Goal: Information Seeking & Learning: Learn about a topic

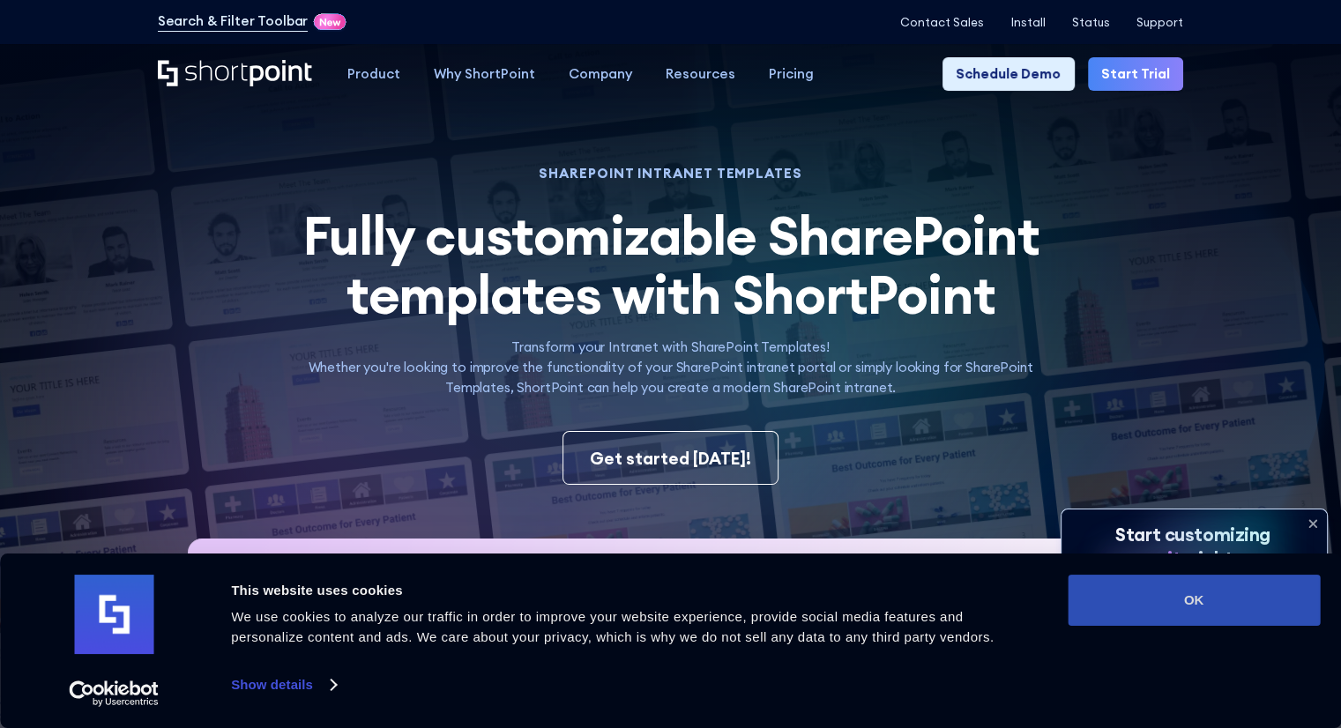
click at [1147, 607] on button "OK" at bounding box center [1194, 600] width 252 height 51
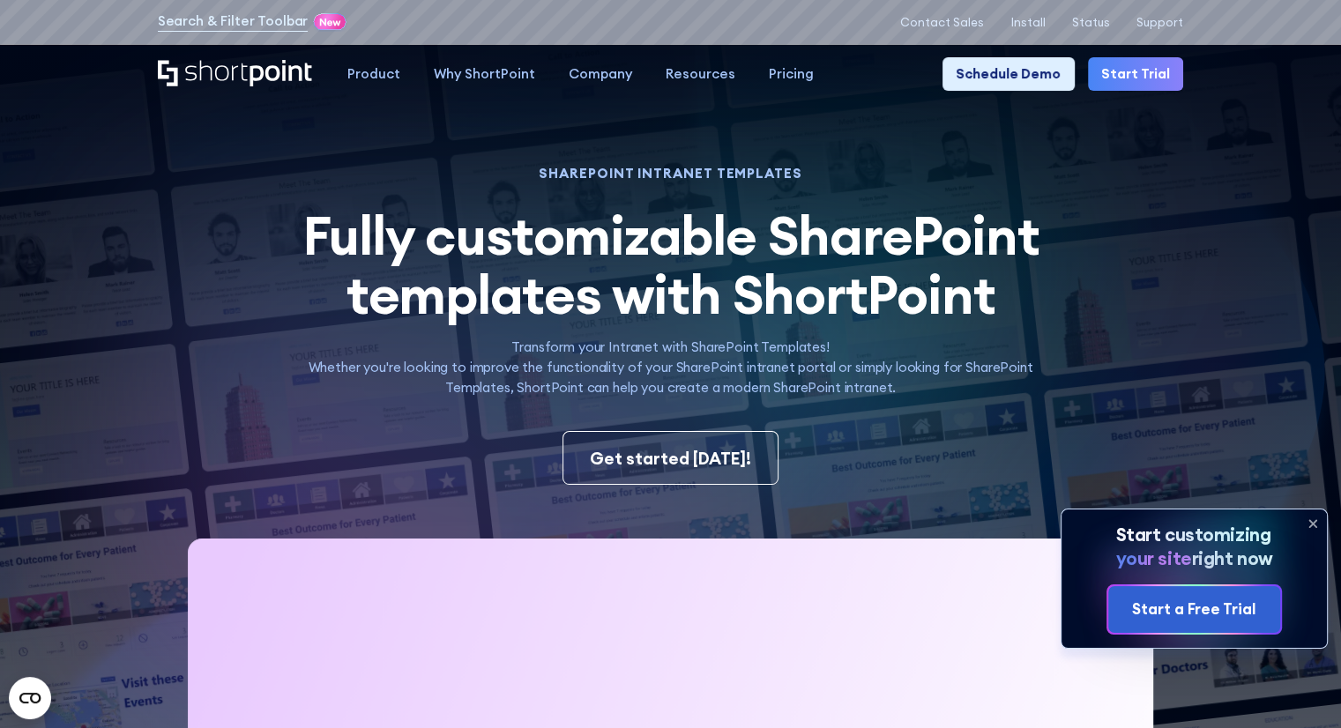
click at [1313, 526] on icon at bounding box center [1313, 524] width 28 height 28
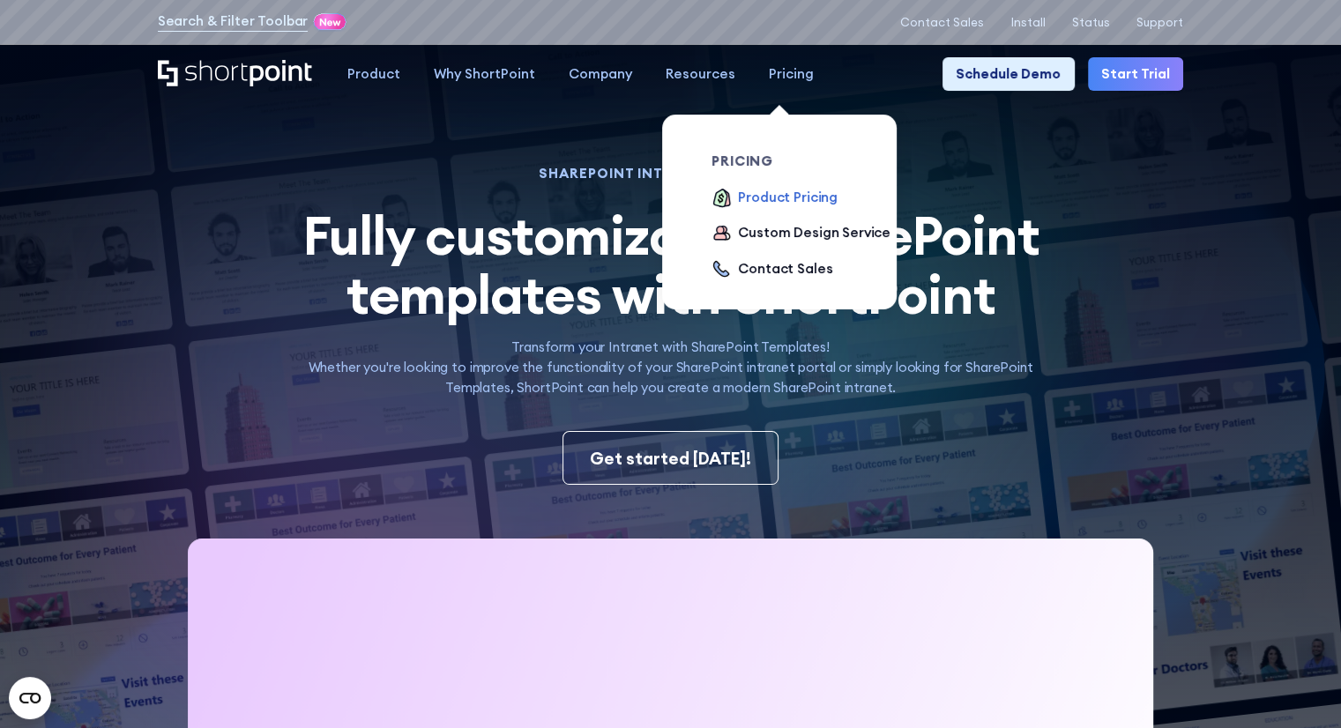
click at [780, 201] on div "Product Pricing" at bounding box center [788, 198] width 100 height 20
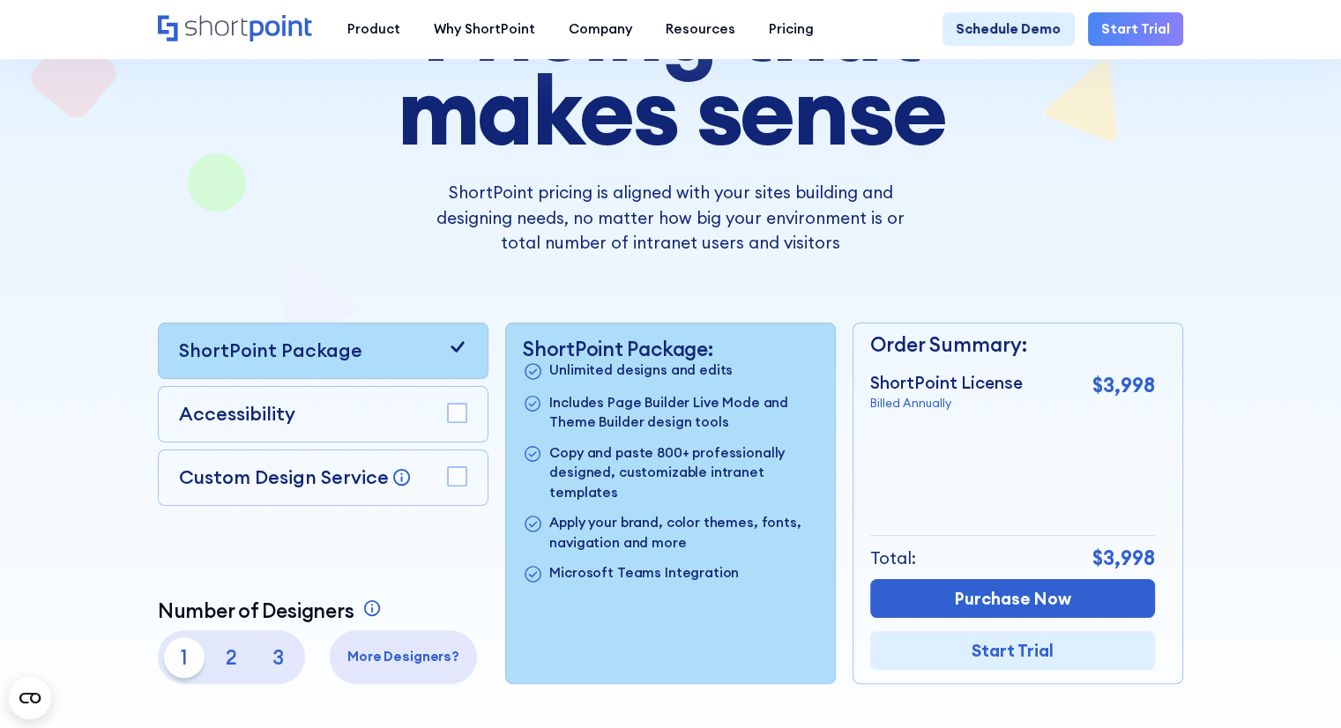
scroll to position [316, 0]
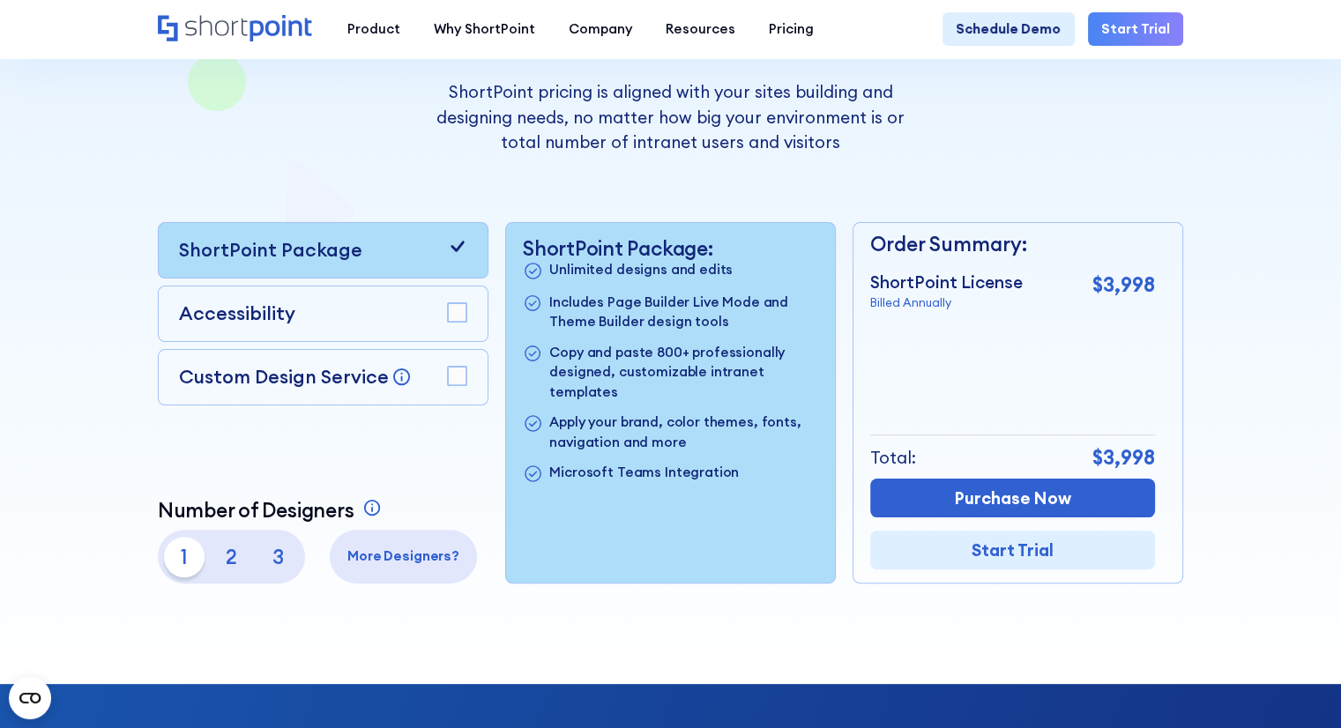
click at [458, 321] on rect at bounding box center [457, 312] width 19 height 19
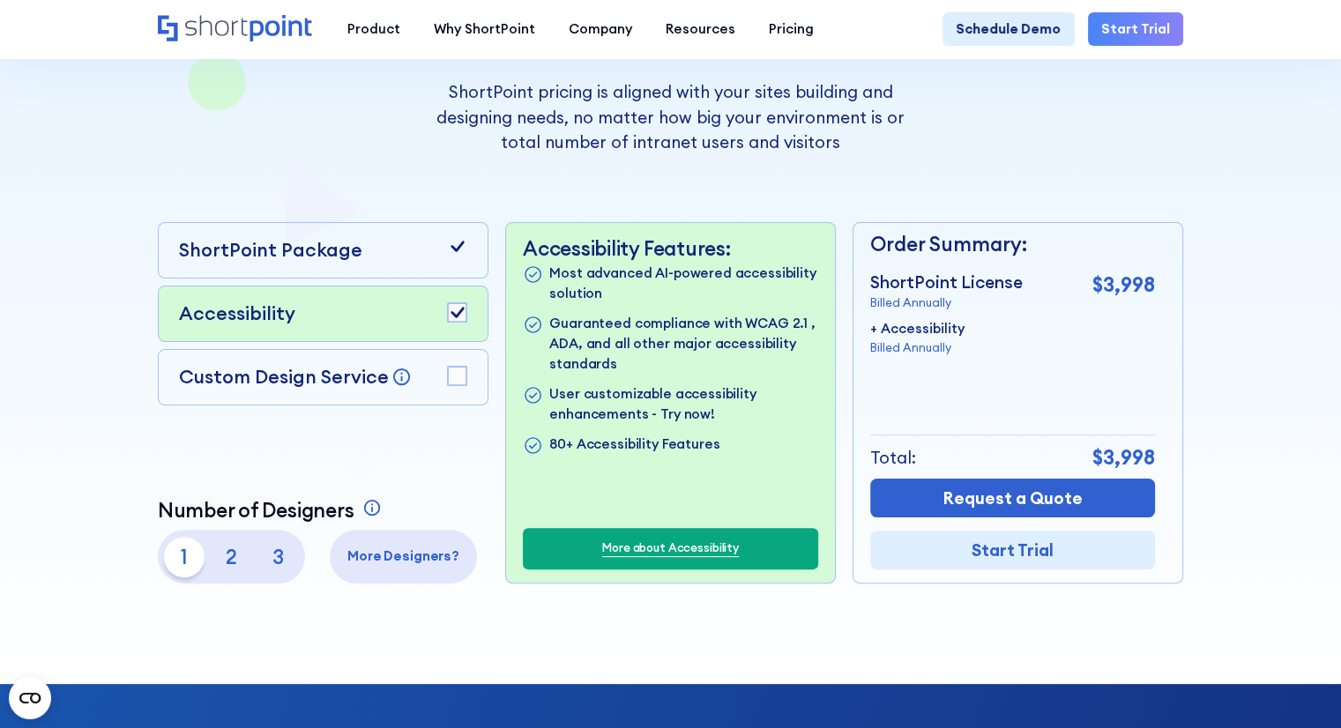
click at [458, 321] on rect at bounding box center [457, 312] width 19 height 19
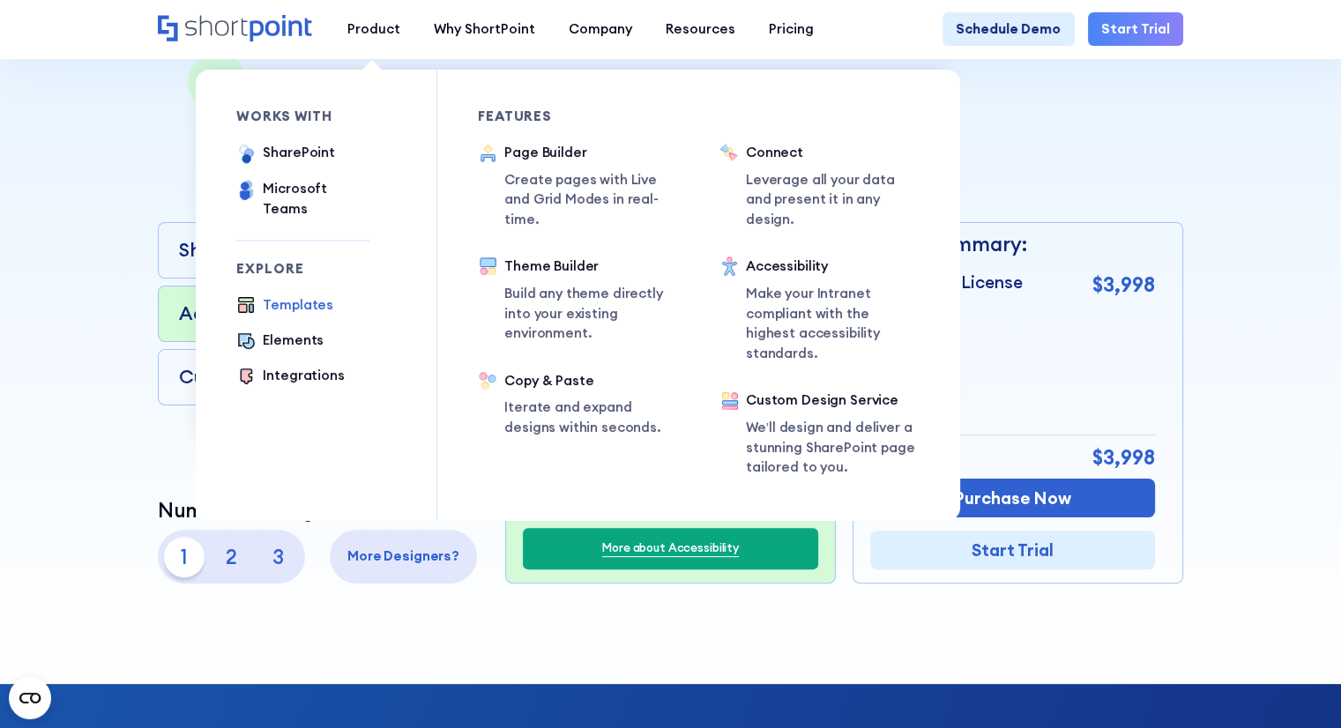
click at [307, 295] on div "Templates" at bounding box center [298, 305] width 71 height 20
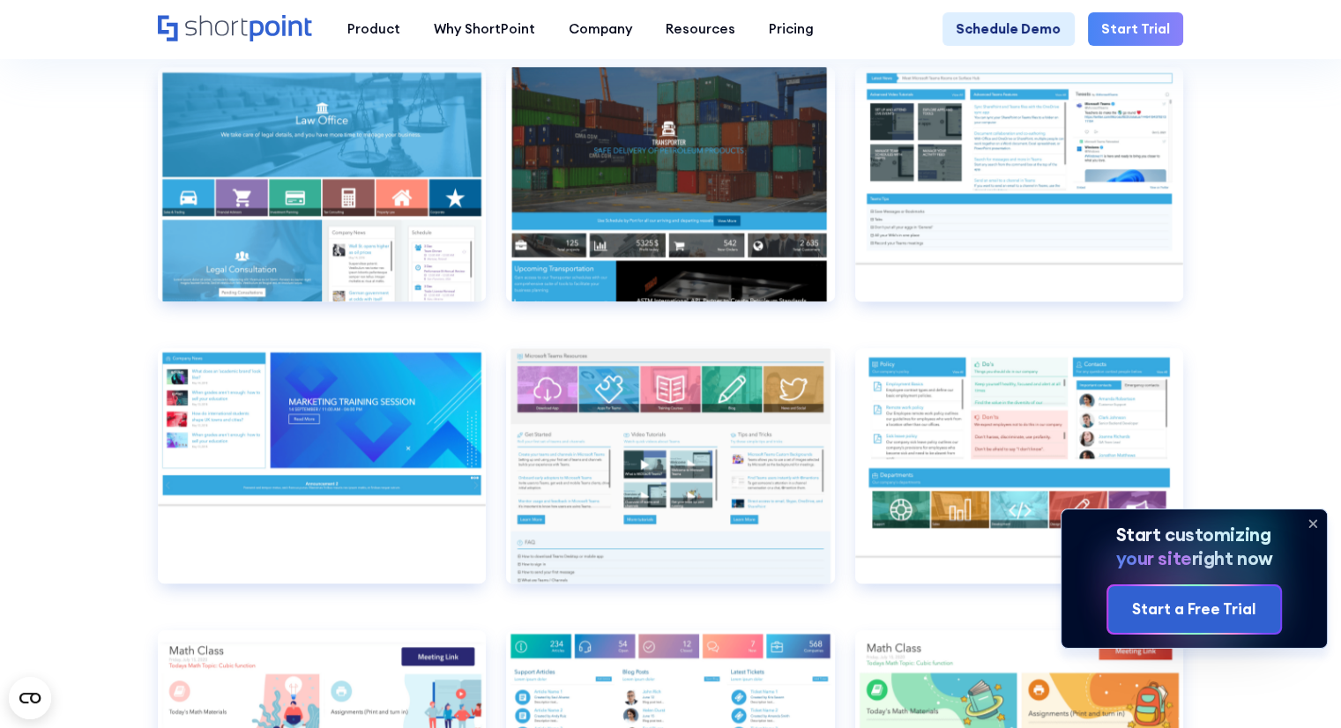
scroll to position [8407, 0]
